Goal: Find specific page/section: Find specific page/section

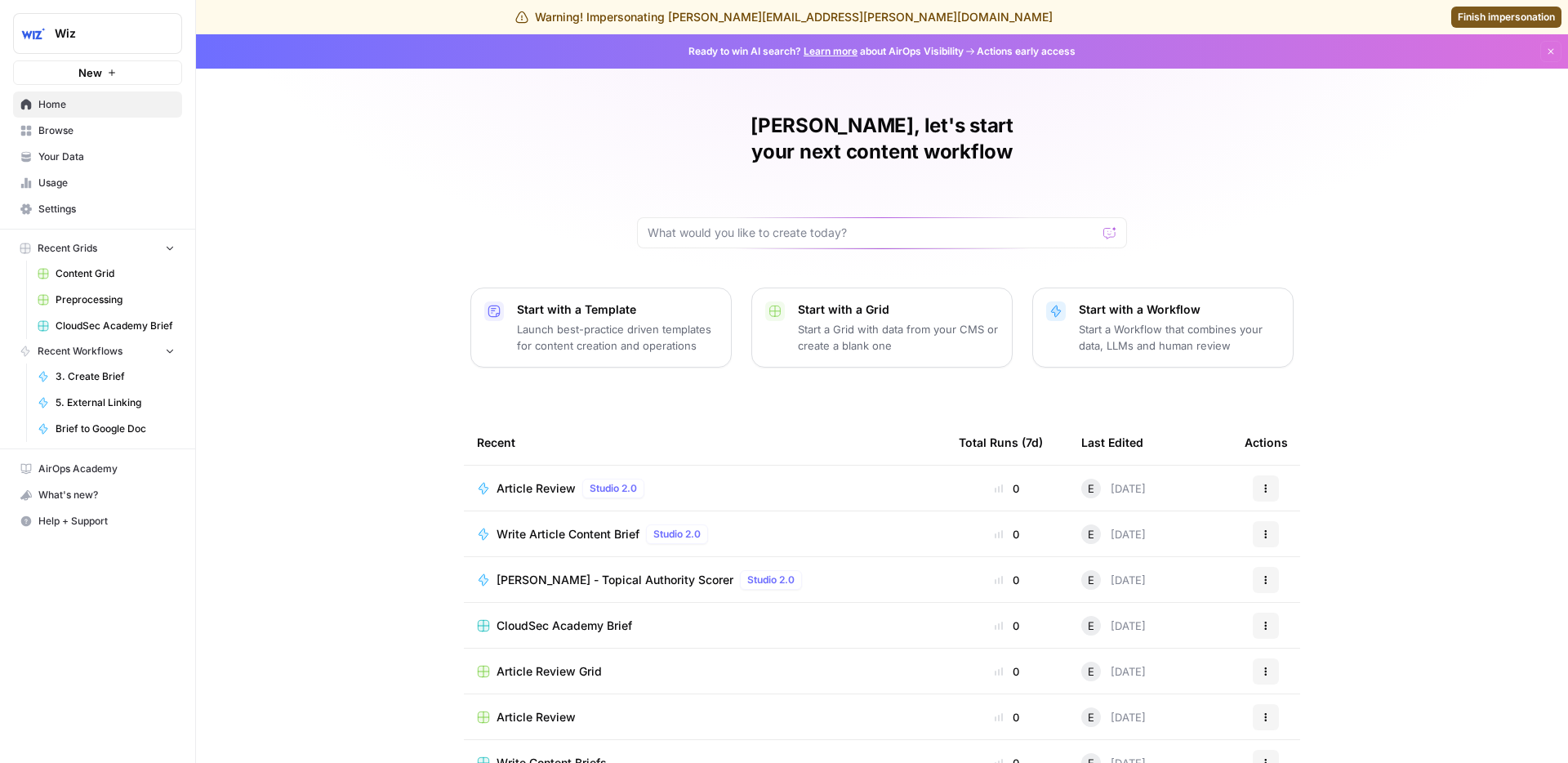
click at [98, 157] on span "Your Data" at bounding box center [106, 157] width 136 height 15
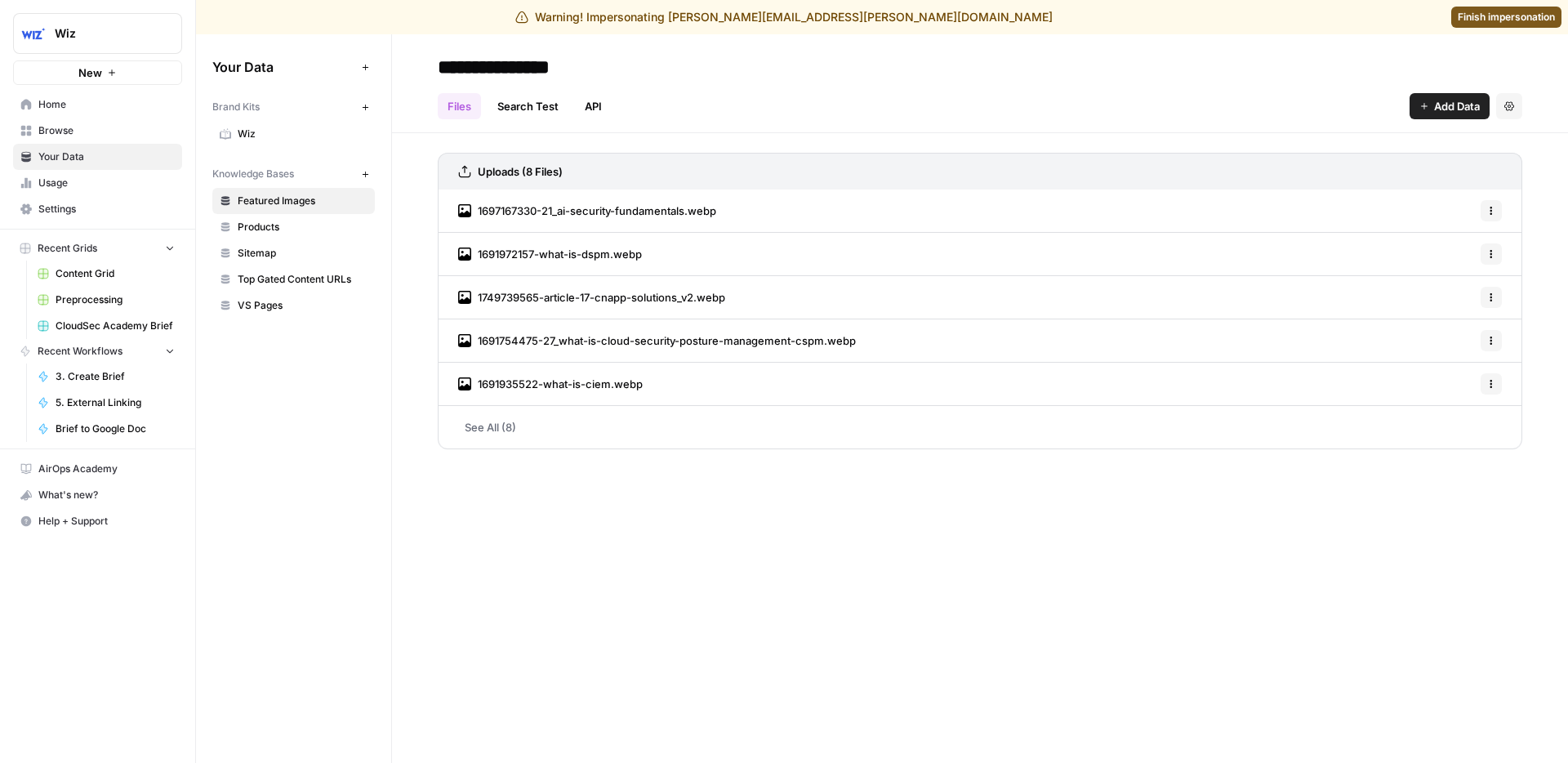
click at [244, 127] on span "Wiz" at bounding box center [302, 134] width 129 height 15
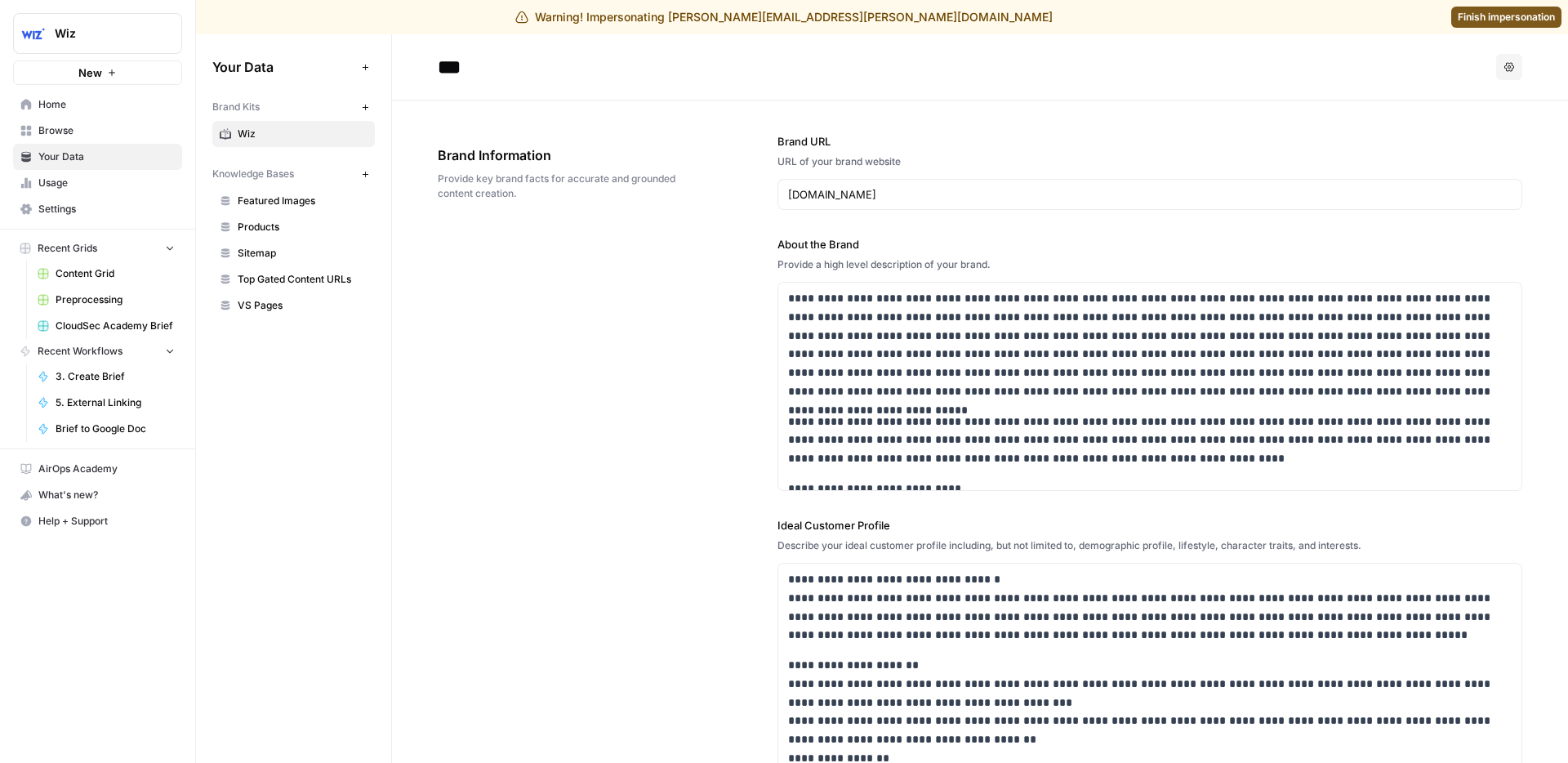
click at [832, 86] on header "*** Options" at bounding box center [980, 68] width 1176 height 67
click at [1524, 15] on span "Finish impersonation" at bounding box center [1505, 18] width 97 height 15
